Goal: Task Accomplishment & Management: Manage account settings

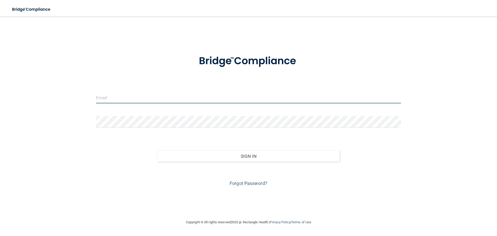
click at [119, 96] on input "email" at bounding box center [248, 98] width 305 height 12
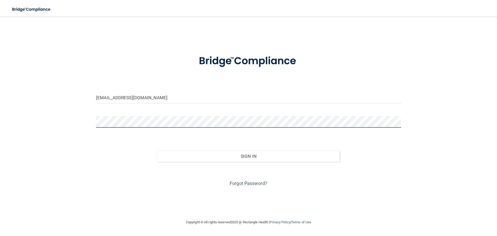
click at [157, 150] on button "Sign In" at bounding box center [248, 155] width 183 height 11
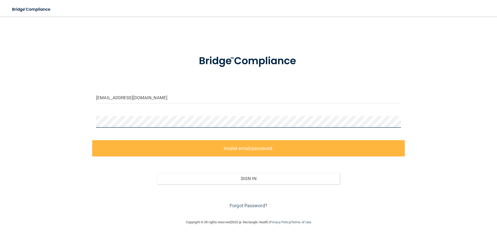
click at [74, 121] on div "[EMAIL_ADDRESS][DOMAIN_NAME] Invalid email/password. You don't have permission …" at bounding box center [248, 118] width 476 height 192
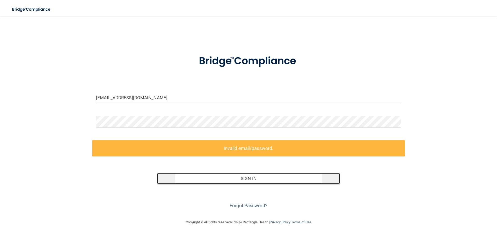
click at [247, 179] on button "Sign In" at bounding box center [248, 178] width 183 height 11
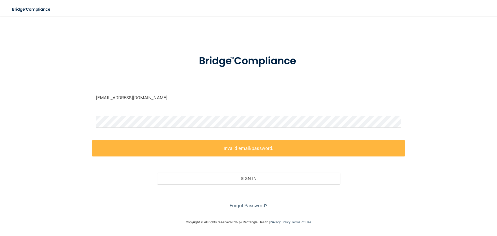
click at [122, 98] on input "[EMAIL_ADDRESS][DOMAIN_NAME]" at bounding box center [248, 98] width 305 height 12
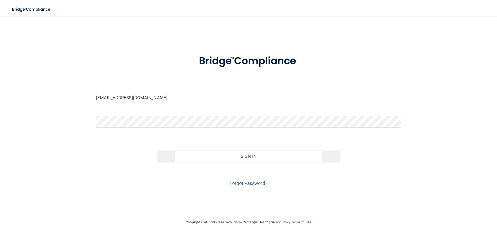
type input "[EMAIL_ADDRESS][DOMAIN_NAME]"
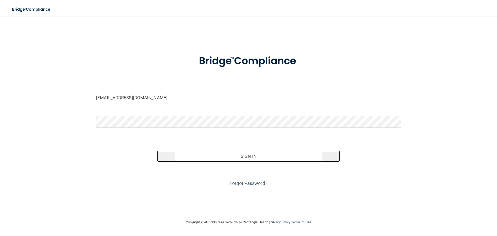
click at [247, 157] on button "Sign In" at bounding box center [248, 155] width 183 height 11
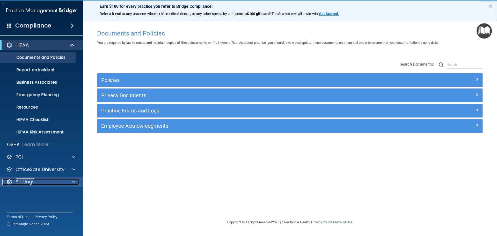
click at [38, 181] on div "Settings" at bounding box center [34, 182] width 64 height 6
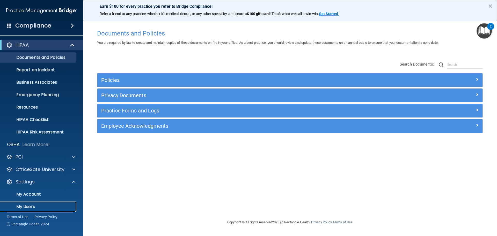
click at [33, 205] on p "My Users" at bounding box center [38, 206] width 71 height 5
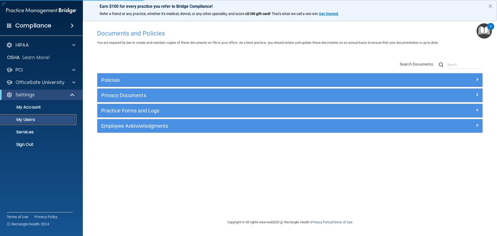
select select "20"
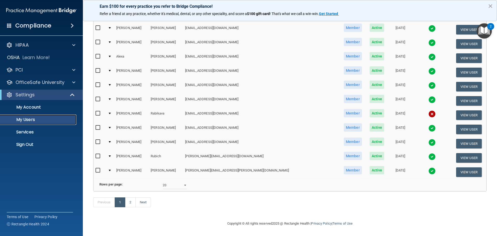
scroll to position [193, 0]
click at [145, 201] on link "Next" at bounding box center [143, 202] width 16 height 10
select select "20"
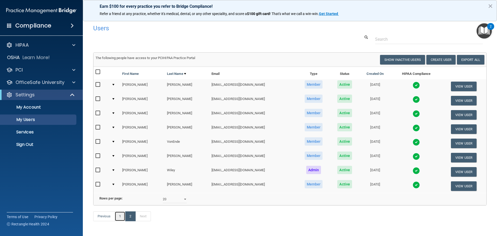
click at [121, 221] on link "1" at bounding box center [120, 216] width 11 height 10
select select "20"
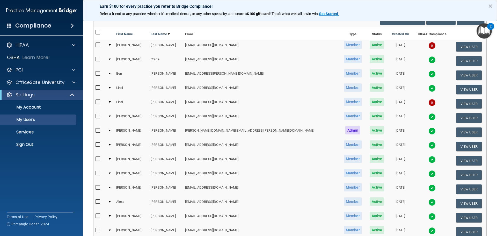
scroll to position [89, 0]
